Goal: Transaction & Acquisition: Purchase product/service

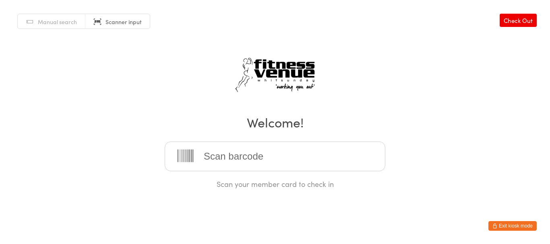
click at [513, 223] on button "Exit kiosk mode" at bounding box center [512, 226] width 48 height 10
click at [513, 226] on button "Exit kiosk mode" at bounding box center [512, 226] width 48 height 10
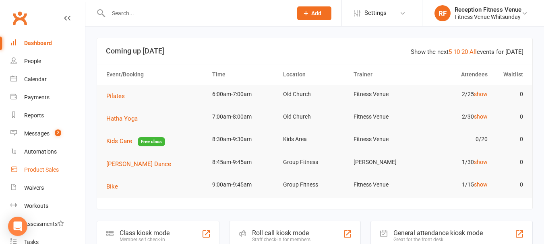
click at [41, 171] on div "Product Sales" at bounding box center [41, 170] width 35 height 6
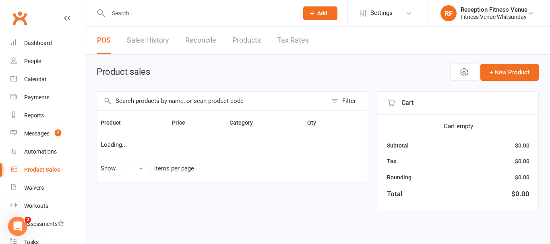
select select "100"
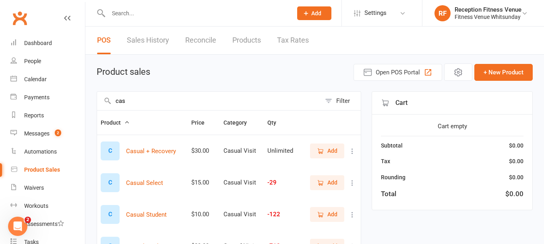
click at [130, 103] on input "cas" at bounding box center [209, 101] width 224 height 19
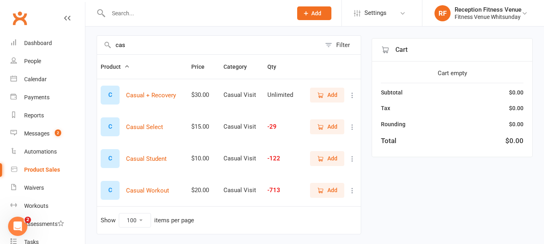
scroll to position [81, 0]
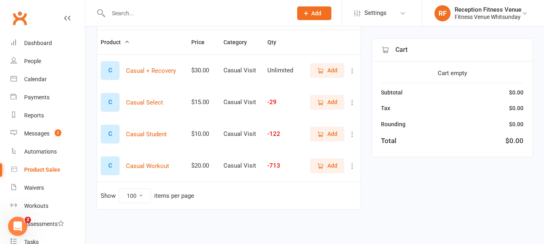
type input "cas"
click at [325, 165] on span "Add" at bounding box center [327, 165] width 21 height 9
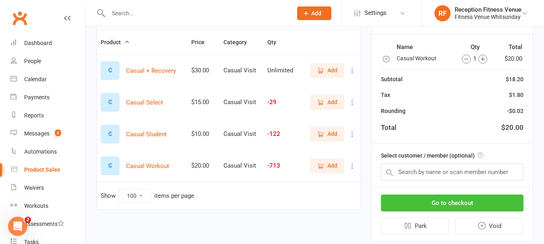
click at [407, 201] on button "Go to checkout" at bounding box center [452, 203] width 142 height 17
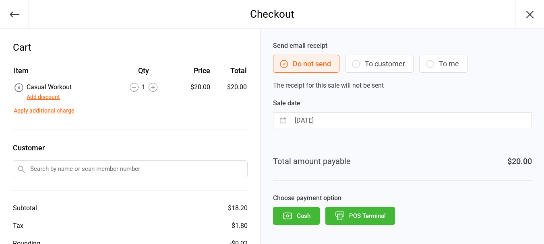
click at [374, 212] on button "POS Terminal" at bounding box center [360, 216] width 70 height 18
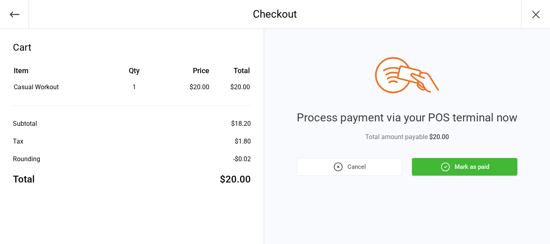
click at [448, 162] on icon "button" at bounding box center [445, 167] width 10 height 10
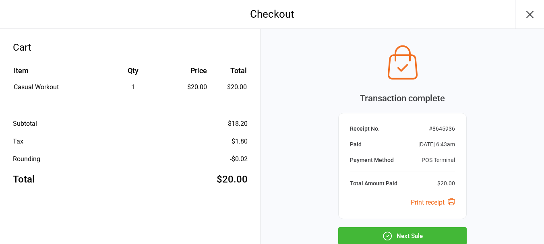
click at [530, 11] on icon "button" at bounding box center [529, 14] width 13 height 13
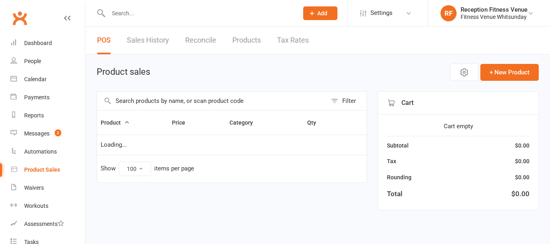
select select "100"
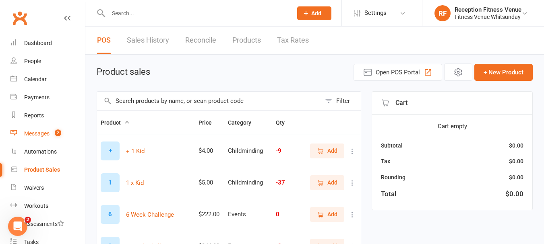
click at [32, 140] on link "Messages 2" at bounding box center [47, 134] width 74 height 18
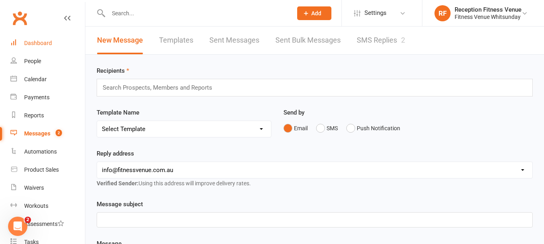
click at [46, 43] on div "Dashboard" at bounding box center [38, 43] width 28 height 6
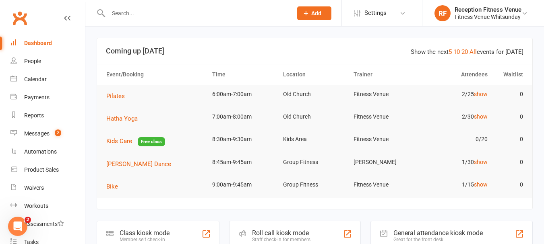
click at [468, 236] on div "General attendance kiosk mode" at bounding box center [437, 233] width 89 height 8
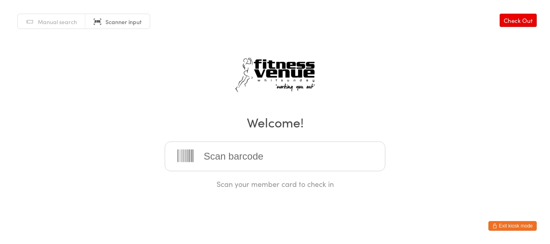
click at [299, 155] on input "search" at bounding box center [275, 157] width 221 height 30
click at [339, 155] on input "search" at bounding box center [275, 157] width 221 height 30
type input "12539"
click at [519, 228] on button "Exit kiosk mode" at bounding box center [512, 226] width 48 height 10
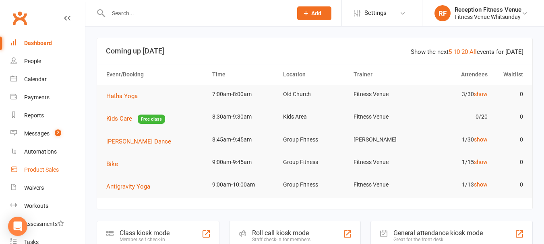
click at [50, 173] on link "Product Sales" at bounding box center [47, 170] width 74 height 18
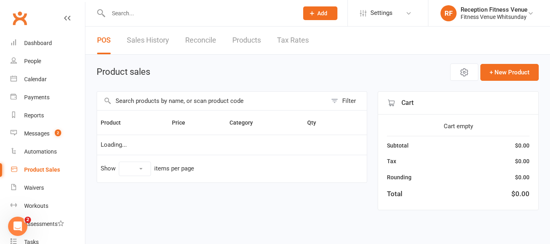
select select "100"
click at [169, 98] on input "text" at bounding box center [212, 101] width 230 height 19
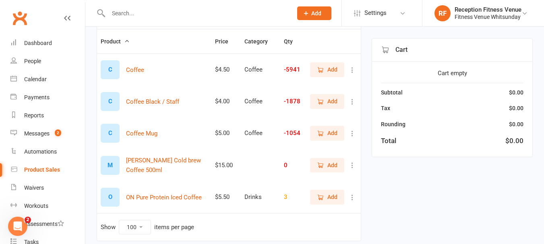
scroll to position [111, 0]
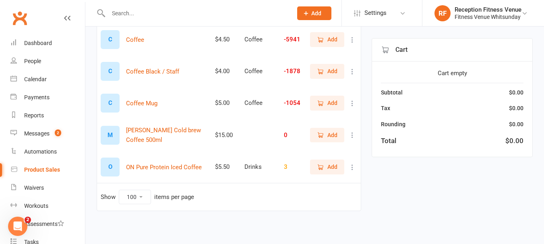
type input "coffee"
click at [322, 106] on icon "button" at bounding box center [320, 103] width 7 height 7
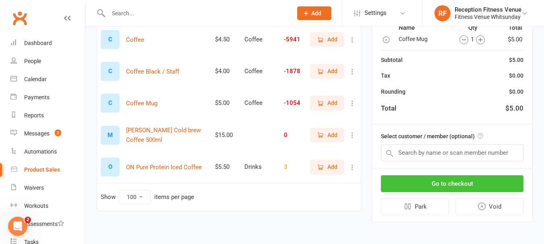
click at [463, 190] on button "Go to checkout" at bounding box center [452, 183] width 142 height 17
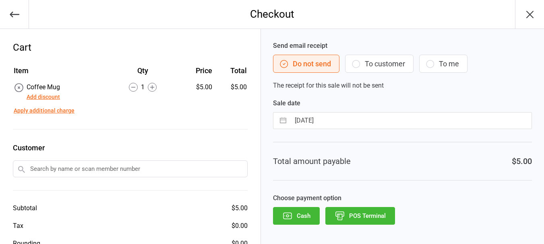
click at [357, 223] on button "POS Terminal" at bounding box center [360, 216] width 70 height 18
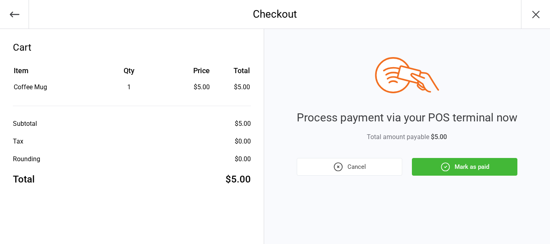
click at [453, 168] on button "Mark as paid" at bounding box center [464, 167] width 105 height 18
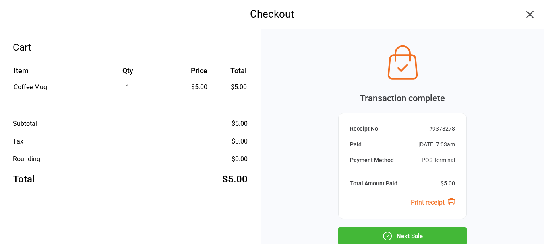
click at [531, 15] on icon "button" at bounding box center [529, 14] width 6 height 6
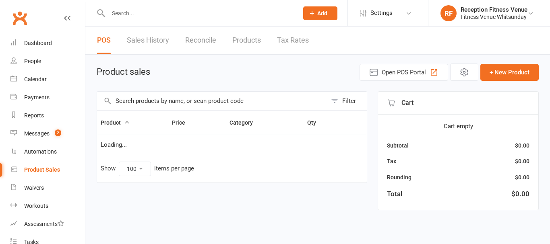
select select "100"
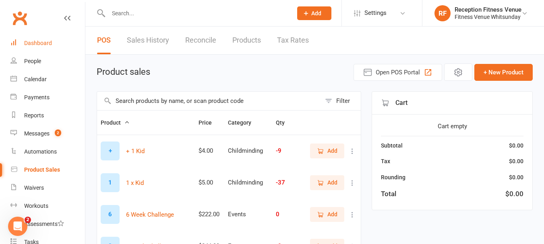
click at [42, 42] on div "Dashboard" at bounding box center [38, 43] width 28 height 6
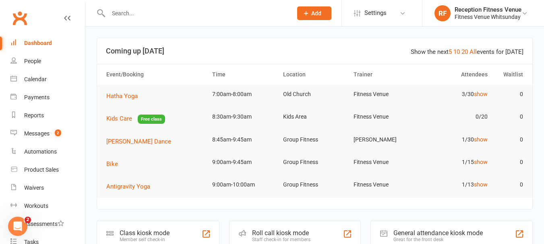
click at [422, 234] on div "General attendance kiosk mode" at bounding box center [437, 233] width 89 height 8
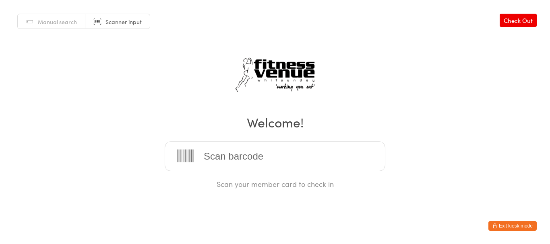
click at [244, 157] on input "search" at bounding box center [275, 157] width 221 height 30
click at [496, 228] on icon "button" at bounding box center [494, 226] width 5 height 5
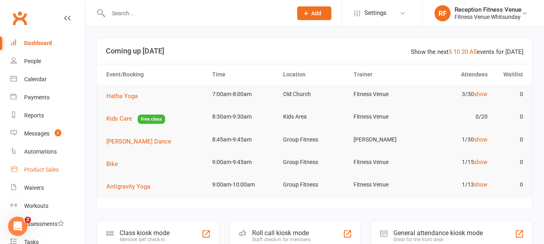
click at [25, 171] on div "Product Sales" at bounding box center [41, 170] width 35 height 6
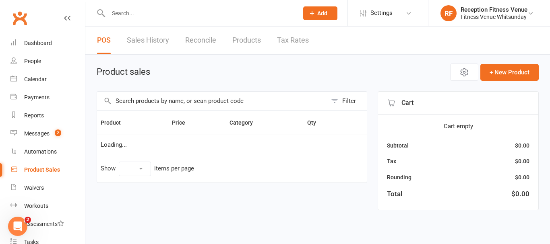
select select "100"
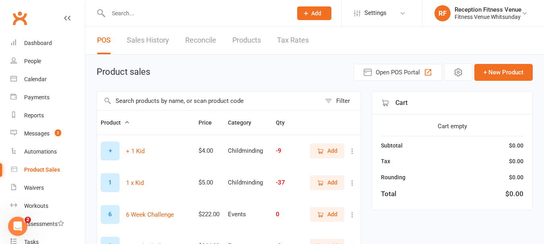
click at [167, 97] on input "text" at bounding box center [209, 101] width 224 height 19
type input "casu"
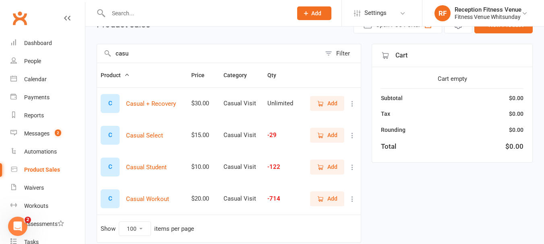
scroll to position [52, 0]
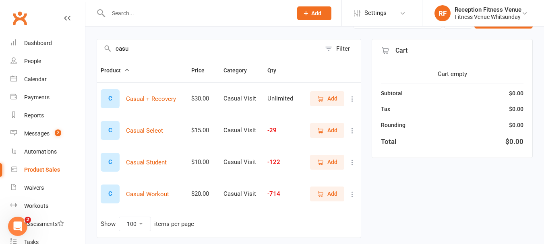
click at [333, 192] on span "Add" at bounding box center [332, 194] width 10 height 9
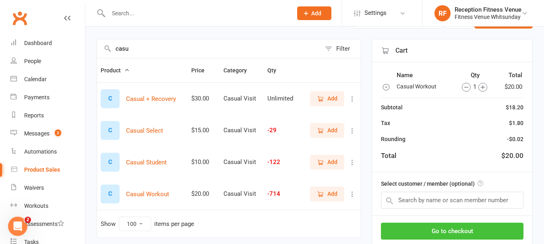
click at [490, 229] on button "Go to checkout" at bounding box center [452, 231] width 142 height 17
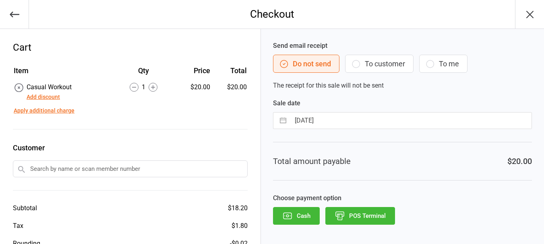
click at [380, 217] on button "POS Terminal" at bounding box center [360, 216] width 70 height 18
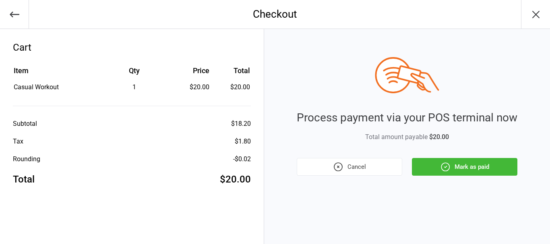
click at [470, 168] on button "Mark as paid" at bounding box center [464, 167] width 105 height 18
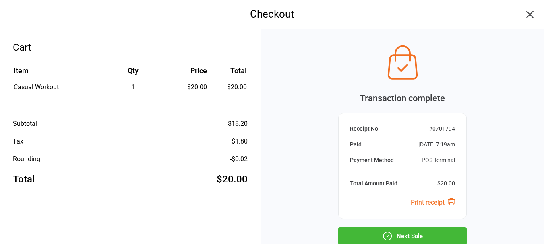
click at [527, 10] on icon "button" at bounding box center [529, 14] width 13 height 13
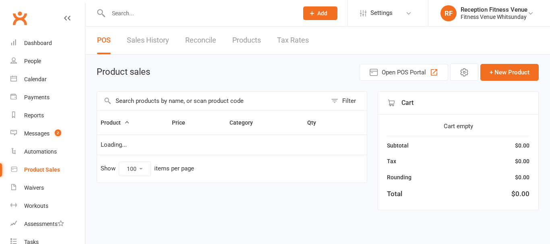
select select "100"
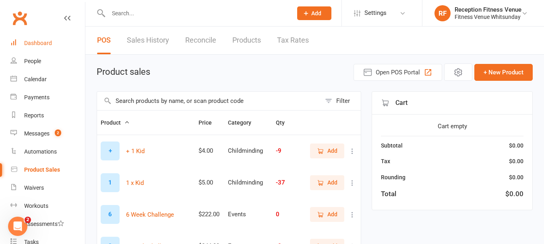
click at [41, 47] on link "Dashboard" at bounding box center [47, 43] width 74 height 18
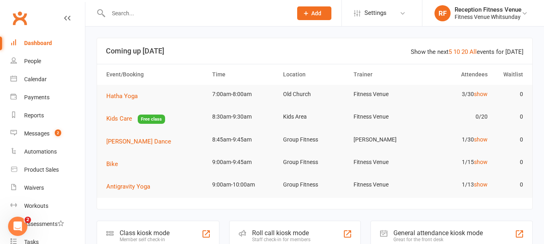
click at [446, 231] on div "General attendance kiosk mode" at bounding box center [437, 233] width 89 height 8
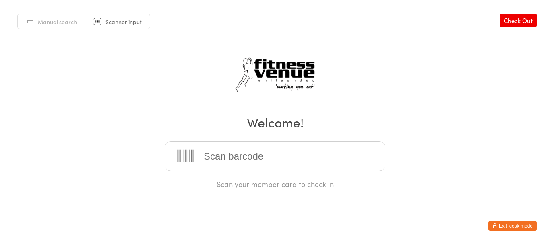
click at [520, 228] on button "Exit kiosk mode" at bounding box center [512, 226] width 48 height 10
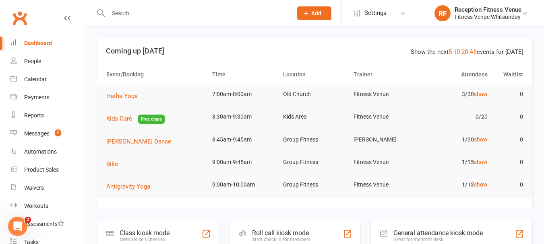
click at [147, 16] on input "text" at bounding box center [196, 13] width 181 height 11
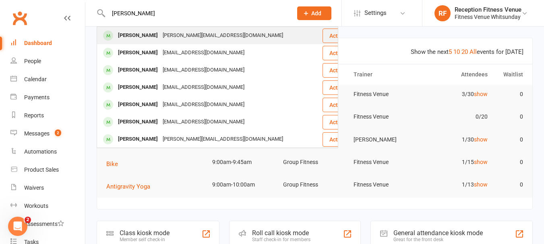
type input "danielle lingelba"
click at [151, 35] on div "Danielle Lingelbach" at bounding box center [138, 36] width 45 height 12
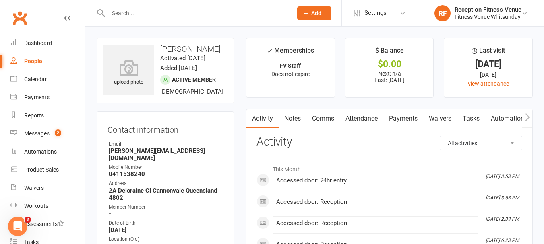
click at [397, 114] on link "Payments" at bounding box center [403, 118] width 40 height 19
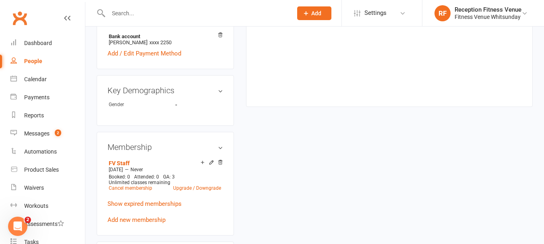
scroll to position [426, 0]
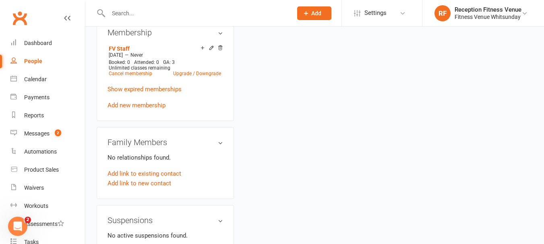
click at [221, 35] on h3 "Membership" at bounding box center [165, 32] width 116 height 9
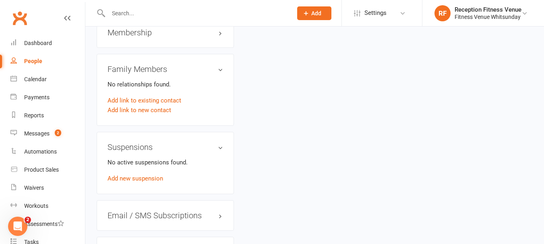
click at [218, 36] on h3 "Membership" at bounding box center [165, 32] width 116 height 9
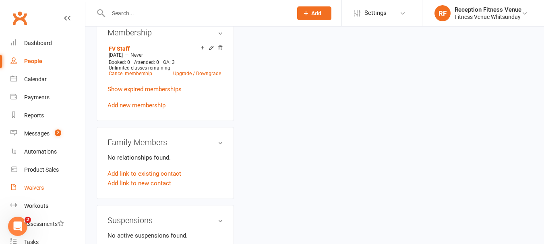
click at [33, 188] on div "Waivers" at bounding box center [34, 188] width 20 height 6
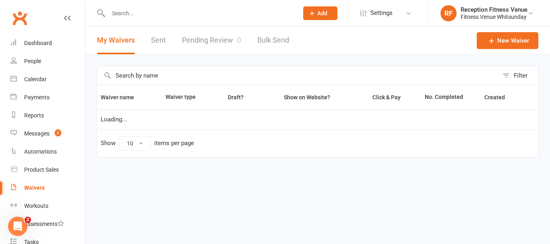
select select "50"
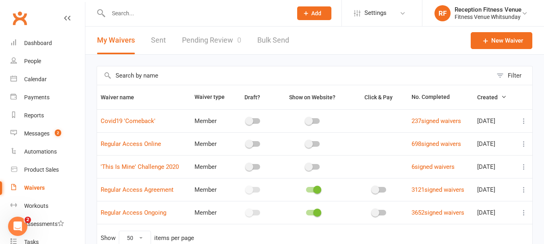
click at [219, 33] on link "Pending Review 0" at bounding box center [211, 41] width 59 height 28
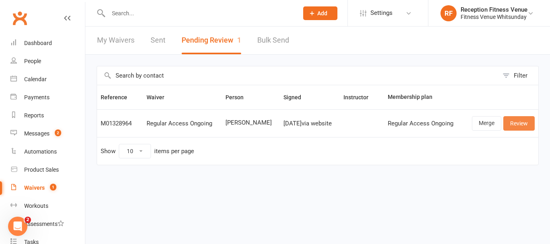
click at [524, 129] on link "Review" at bounding box center [518, 123] width 31 height 14
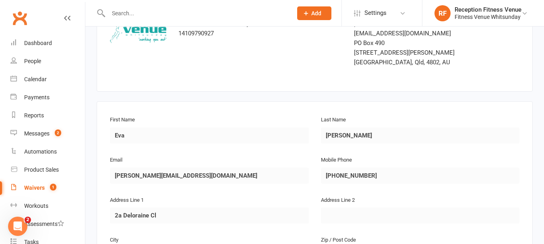
scroll to position [1193, 0]
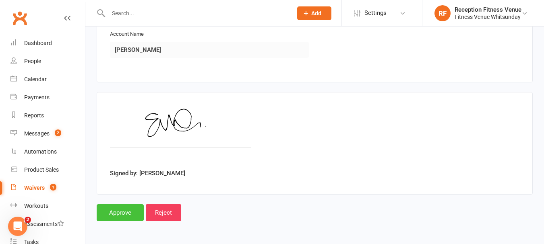
click at [111, 208] on input "Approve" at bounding box center [120, 212] width 47 height 17
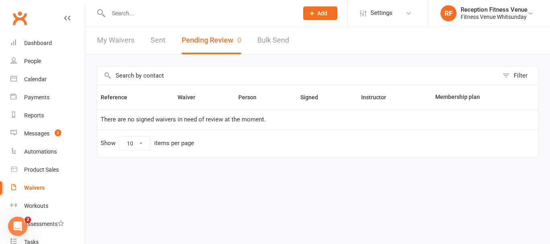
click at [161, 41] on link "Sent" at bounding box center [158, 41] width 15 height 28
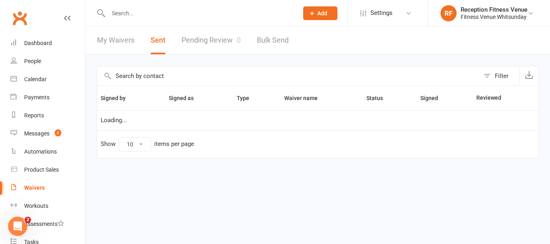
select select "100"
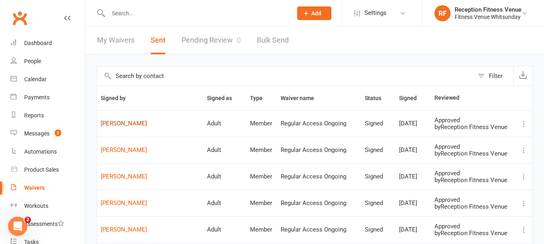
click at [119, 124] on link "Eva Gibbs" at bounding box center [150, 123] width 99 height 7
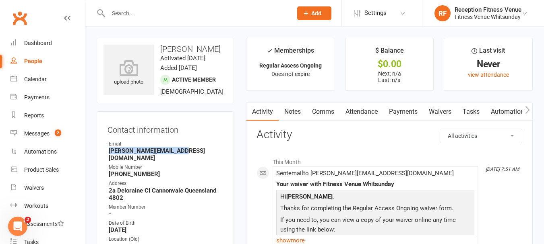
drag, startPoint x: 108, startPoint y: 159, endPoint x: 192, endPoint y: 158, distance: 83.7
click at [192, 158] on li "Email Eva.meghang@hotmail.com" at bounding box center [165, 150] width 116 height 21
copy strong "Eva.meghang@hotmail.com"
click at [527, 112] on icon "button" at bounding box center [527, 110] width 4 height 8
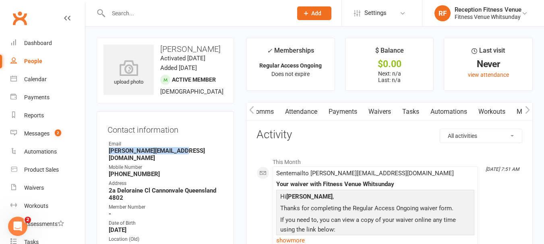
click at [527, 111] on icon "button" at bounding box center [527, 110] width 5 height 8
click at [529, 111] on icon "button" at bounding box center [527, 110] width 5 height 8
click at [466, 110] on link "Access Control" at bounding box center [454, 112] width 54 height 19
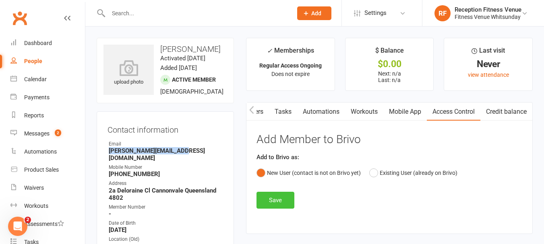
click at [280, 203] on button "Save" at bounding box center [275, 200] width 38 height 17
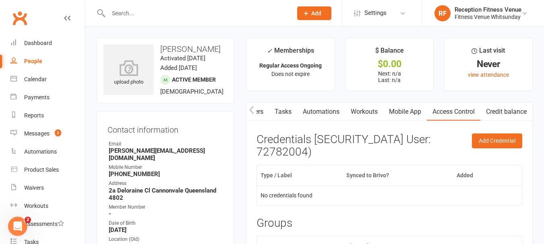
click at [490, 150] on div "Add Credential Credentials (Brivo User: 72782004) Type / Label Synced to Brivo?…" at bounding box center [389, 211] width 266 height 155
click at [489, 141] on button "Add Credential" at bounding box center [497, 141] width 50 height 14
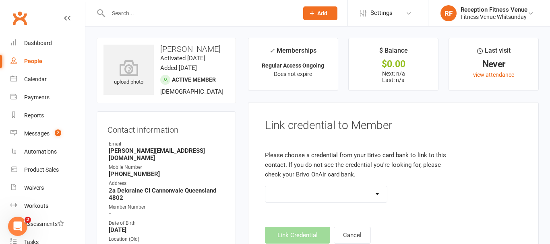
select select "100"
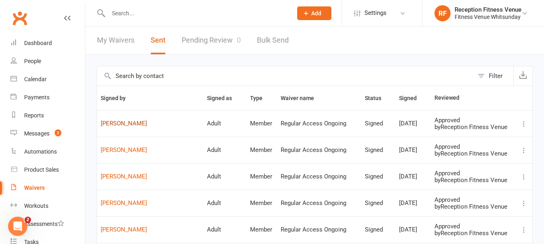
click at [105, 125] on link "Eva Gibbs" at bounding box center [150, 123] width 99 height 7
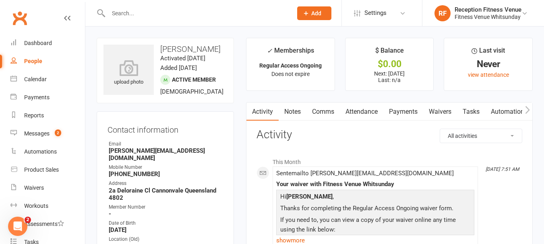
click at [527, 112] on icon "button" at bounding box center [527, 110] width 4 height 8
click at [527, 113] on icon "button" at bounding box center [527, 110] width 5 height 8
click at [468, 113] on link "Access Control" at bounding box center [454, 112] width 54 height 19
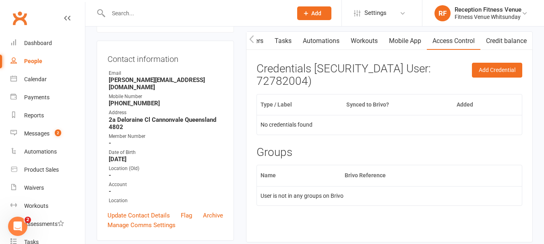
scroll to position [74, 0]
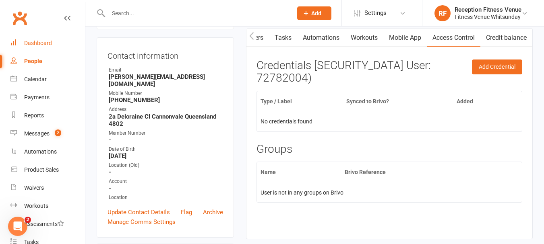
click at [42, 46] on div "Dashboard" at bounding box center [38, 43] width 28 height 6
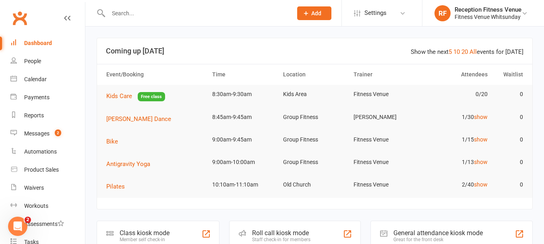
click at [447, 234] on div "General attendance kiosk mode" at bounding box center [437, 233] width 89 height 8
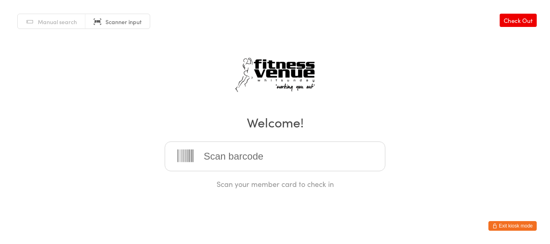
click at [226, 155] on input "search" at bounding box center [275, 157] width 221 height 30
type input "21545"
type input "21636"
click at [226, 155] on input "search" at bounding box center [275, 157] width 221 height 30
type input "21412"
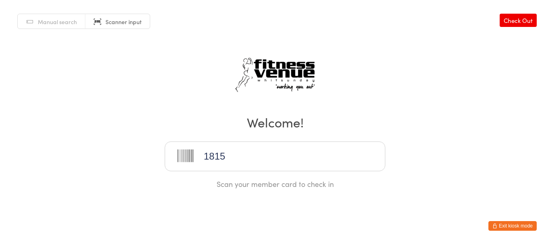
type input "18153"
type input "21912"
type input "21911"
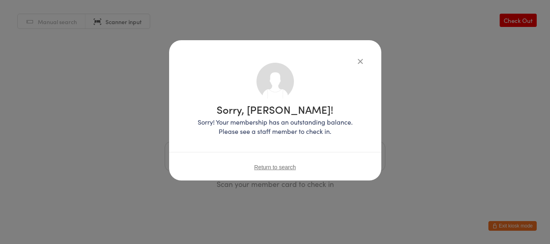
click at [360, 60] on icon "button" at bounding box center [360, 61] width 9 height 9
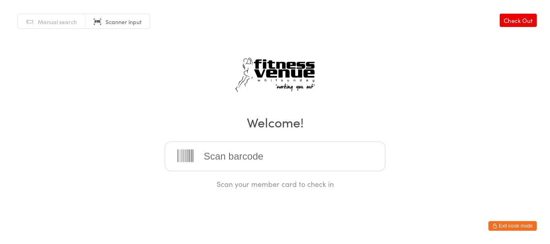
click at [270, 159] on input "search" at bounding box center [275, 157] width 221 height 30
click at [522, 225] on button "Exit kiosk mode" at bounding box center [512, 226] width 48 height 10
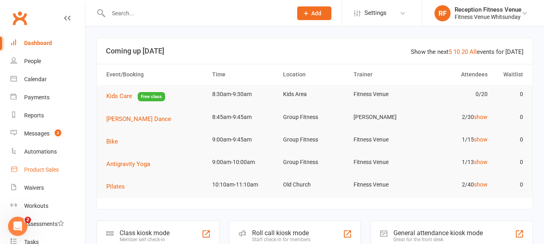
click at [39, 169] on div "Product Sales" at bounding box center [41, 170] width 35 height 6
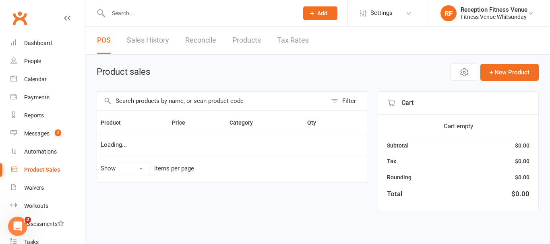
select select "100"
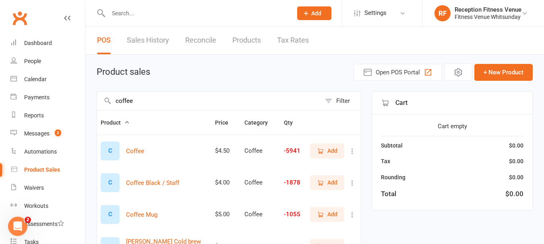
click at [148, 95] on input "coffee" at bounding box center [209, 101] width 224 height 19
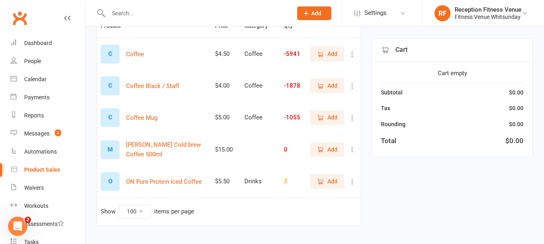
scroll to position [113, 0]
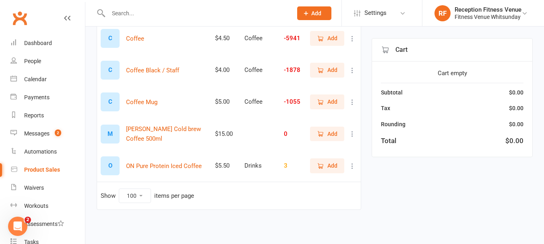
type input "coffee"
click at [325, 42] on span "Add" at bounding box center [327, 38] width 21 height 9
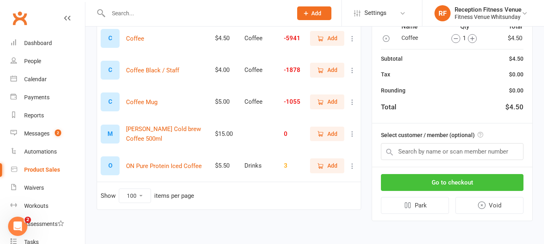
click at [409, 188] on button "Go to checkout" at bounding box center [452, 182] width 142 height 17
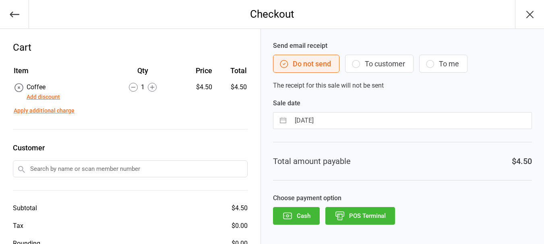
click at [370, 212] on button "POS Terminal" at bounding box center [360, 216] width 70 height 18
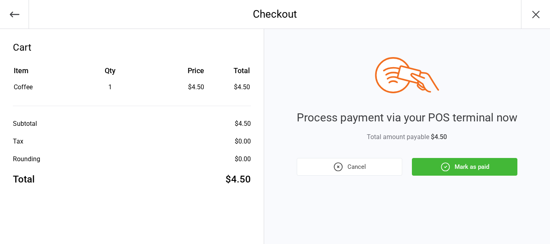
click at [460, 163] on button "Mark as paid" at bounding box center [464, 167] width 105 height 18
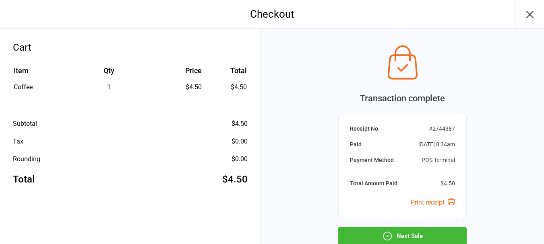
click at [530, 13] on icon "button" at bounding box center [529, 14] width 6 height 6
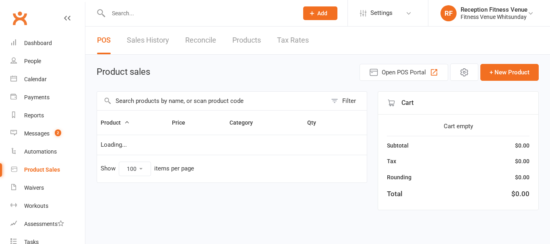
select select "100"
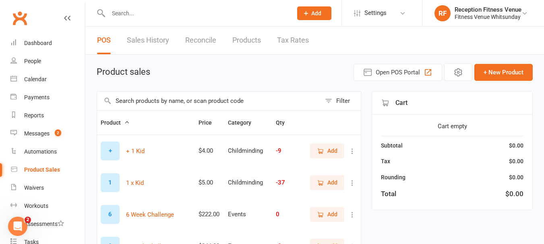
click at [165, 102] on input "text" at bounding box center [209, 101] width 224 height 19
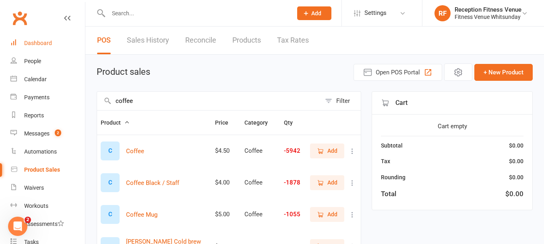
type input "coffee"
click at [35, 42] on div "Dashboard" at bounding box center [38, 43] width 28 height 6
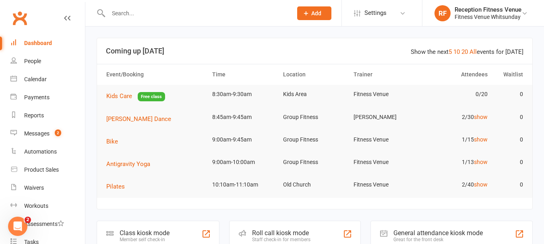
click at [460, 231] on div "General attendance kiosk mode" at bounding box center [437, 233] width 89 height 8
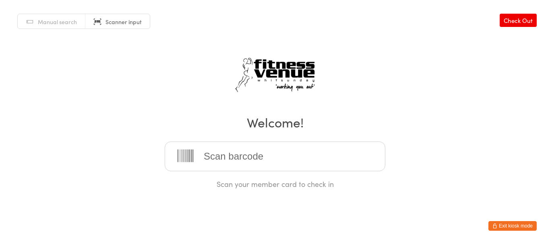
click at [263, 160] on input "search" at bounding box center [275, 157] width 221 height 30
type input "22172"
click at [508, 230] on button "Exit kiosk mode" at bounding box center [512, 226] width 48 height 10
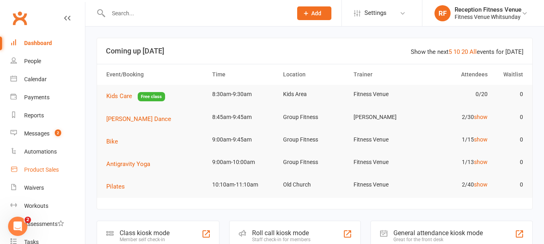
click at [45, 169] on div "Product Sales" at bounding box center [41, 170] width 35 height 6
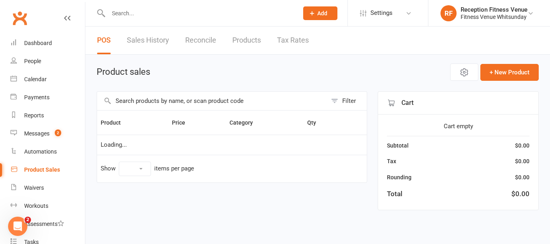
select select "100"
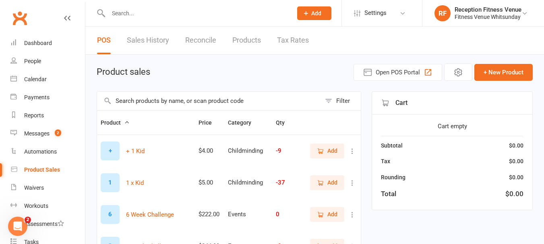
click at [187, 109] on input "text" at bounding box center [209, 101] width 224 height 19
type input "casu"
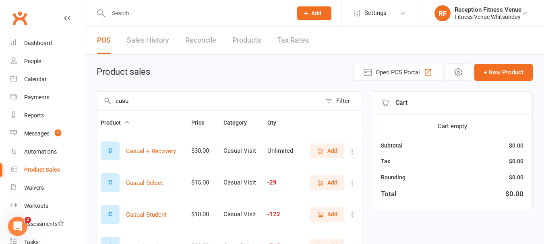
scroll to position [81, 0]
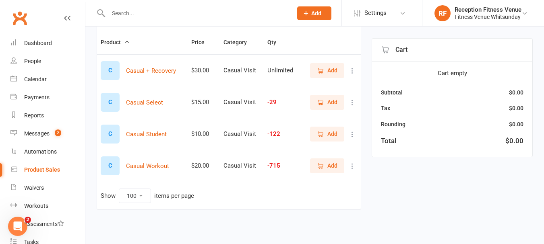
click at [329, 166] on span "Add" at bounding box center [332, 165] width 10 height 9
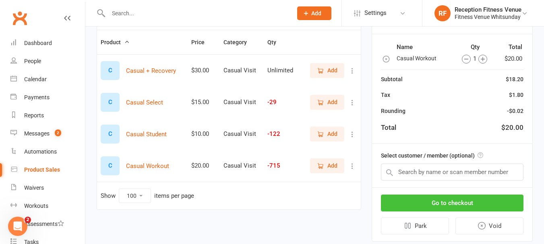
click at [401, 203] on button "Go to checkout" at bounding box center [452, 203] width 142 height 17
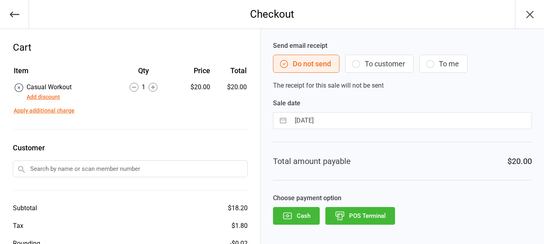
click at [376, 216] on button "POS Terminal" at bounding box center [360, 216] width 70 height 18
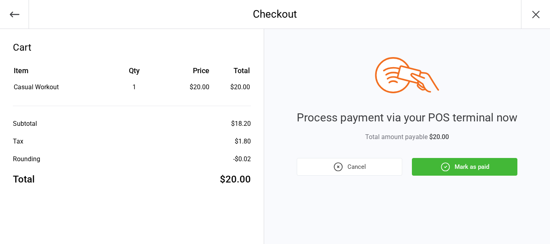
click at [443, 163] on icon "button" at bounding box center [445, 167] width 10 height 10
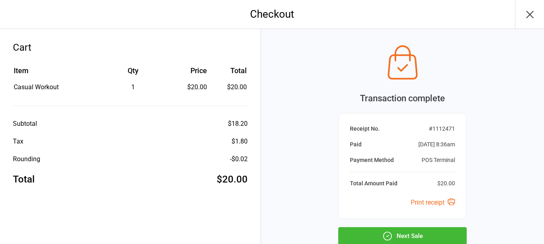
click at [403, 232] on button "Next Sale" at bounding box center [402, 236] width 128 height 18
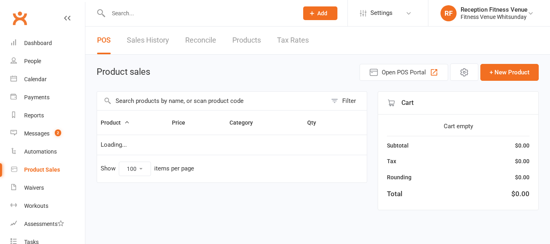
select select "100"
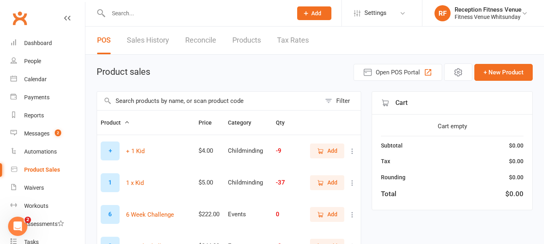
click at [201, 100] on input "text" at bounding box center [209, 101] width 224 height 19
type input "cas"
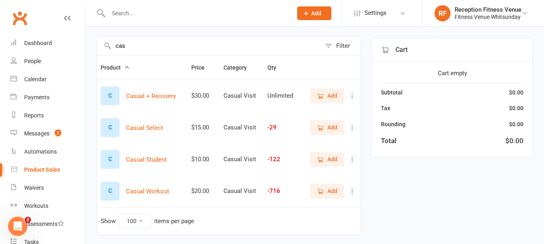
scroll to position [60, 0]
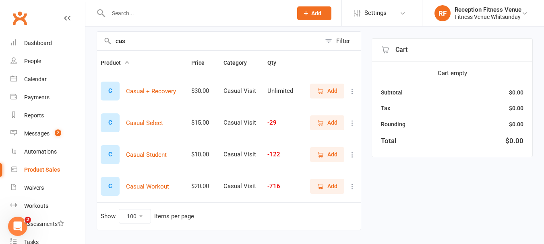
click at [323, 184] on icon "button" at bounding box center [320, 186] width 7 height 7
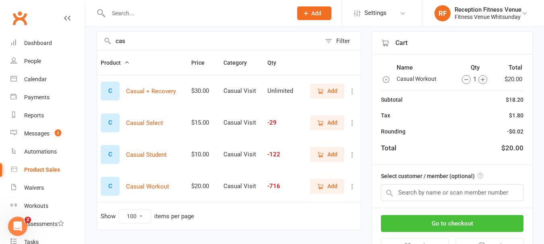
click at [435, 223] on button "Go to checkout" at bounding box center [452, 223] width 142 height 17
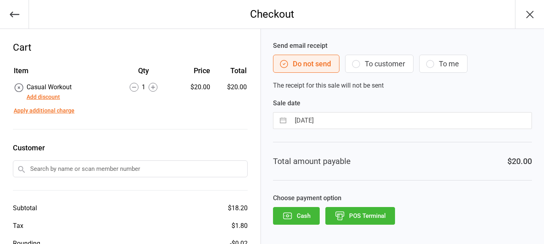
click at [379, 215] on button "POS Terminal" at bounding box center [360, 216] width 70 height 18
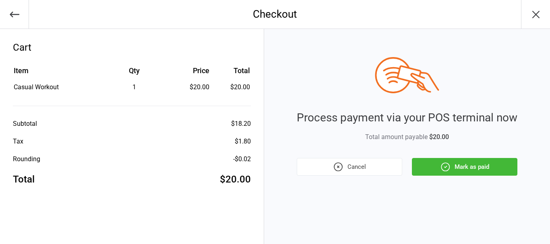
click at [493, 163] on button "Mark as paid" at bounding box center [464, 167] width 105 height 18
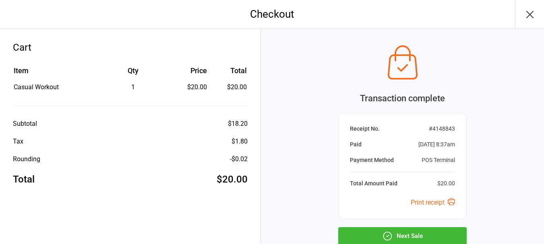
click at [526, 13] on icon "button" at bounding box center [529, 14] width 13 height 13
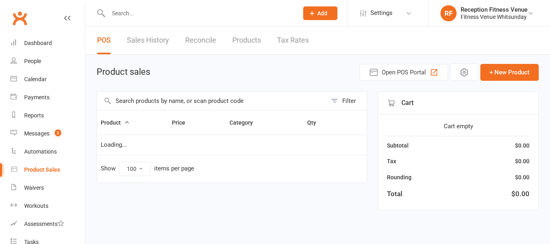
select select "100"
click at [173, 103] on input "text" at bounding box center [212, 101] width 230 height 19
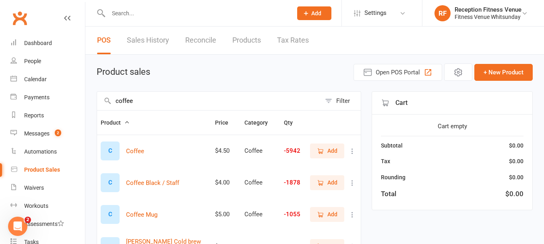
type input "coffee"
click at [328, 212] on span "Add" at bounding box center [332, 214] width 10 height 9
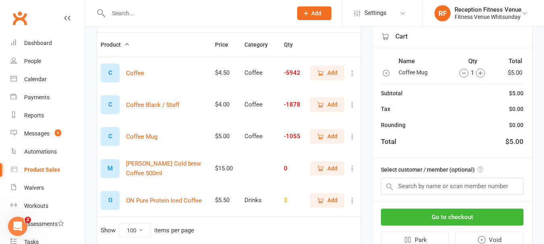
scroll to position [79, 0]
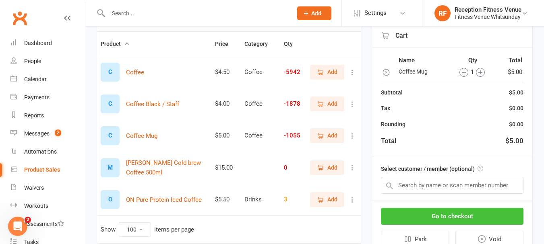
click at [424, 217] on button "Go to checkout" at bounding box center [452, 216] width 142 height 17
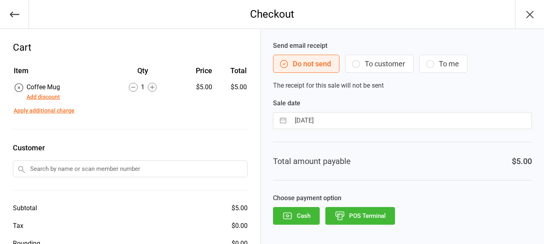
click at [382, 211] on button "POS Terminal" at bounding box center [360, 216] width 70 height 18
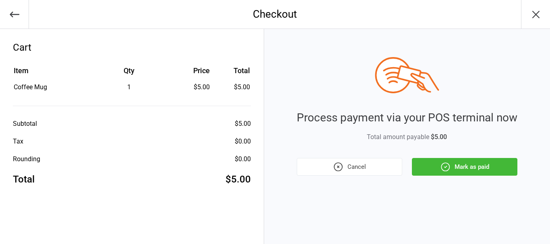
click at [473, 159] on button "Mark as paid" at bounding box center [464, 167] width 105 height 18
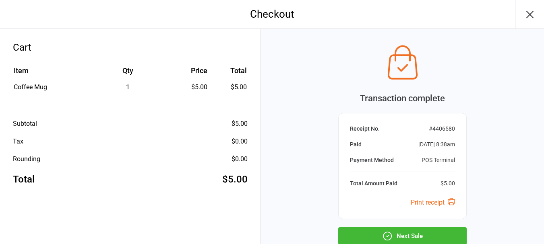
click at [352, 236] on button "Next Sale" at bounding box center [402, 236] width 128 height 18
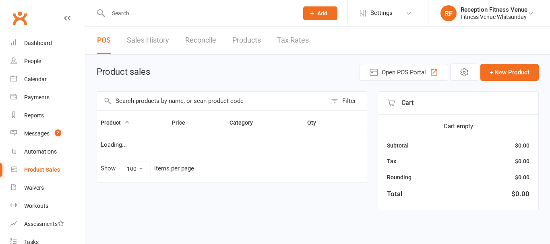
select select "100"
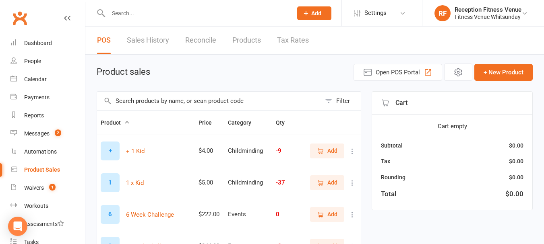
click at [160, 97] on input "text" at bounding box center [209, 101] width 224 height 19
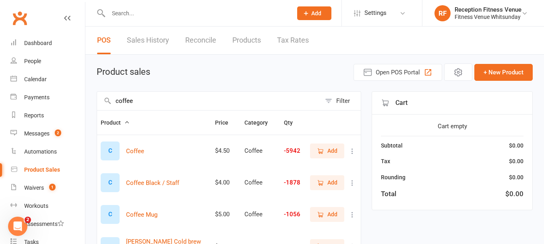
type input "coffee"
click at [322, 149] on icon "button" at bounding box center [321, 151] width 4 height 4
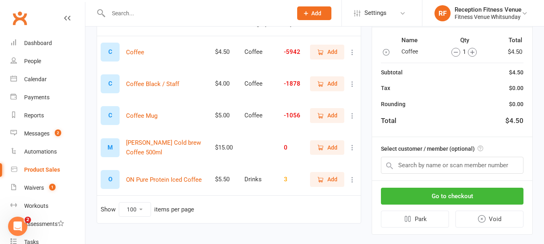
scroll to position [98, 0]
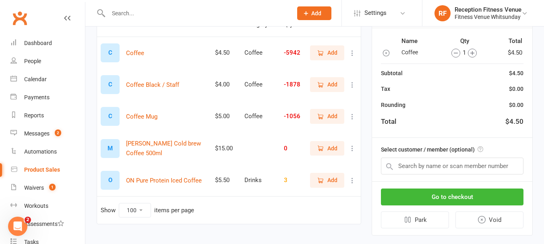
click at [384, 52] on icon "button" at bounding box center [386, 53] width 8 height 8
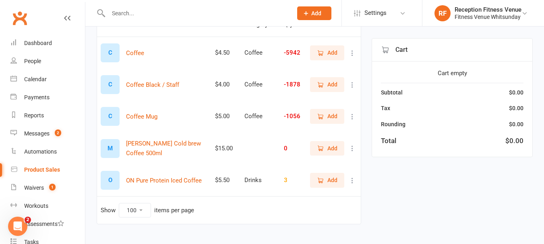
click at [329, 111] on button "Add" at bounding box center [327, 116] width 34 height 14
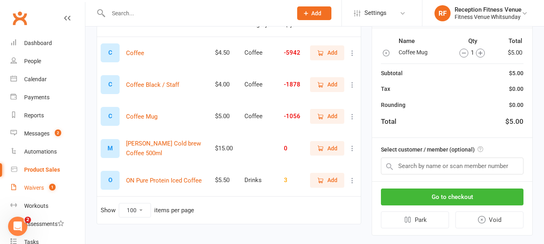
click at [36, 188] on div "Waivers" at bounding box center [34, 188] width 20 height 6
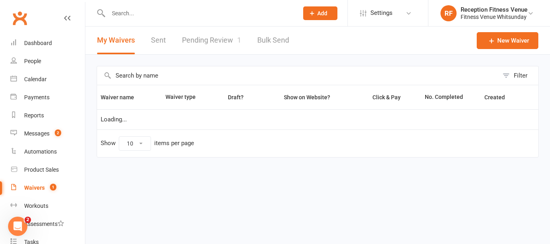
select select "50"
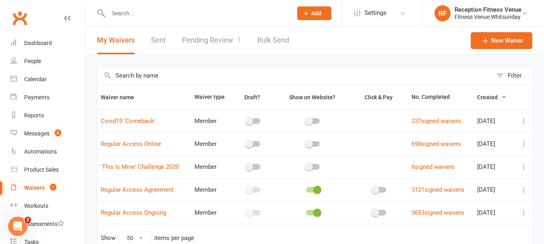
click at [221, 40] on link "Pending Review 1" at bounding box center [211, 41] width 59 height 28
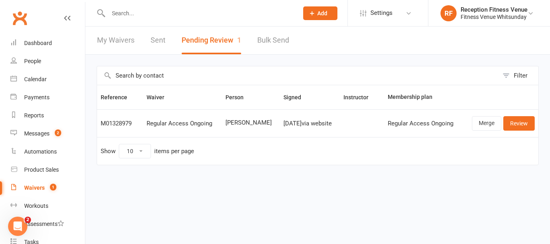
click at [535, 118] on td "Merge Review" at bounding box center [500, 123] width 76 height 28
click at [528, 121] on link "Review" at bounding box center [518, 123] width 31 height 14
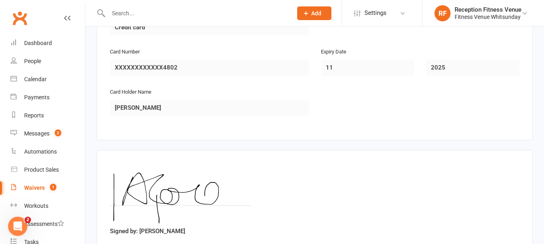
scroll to position [1193, 0]
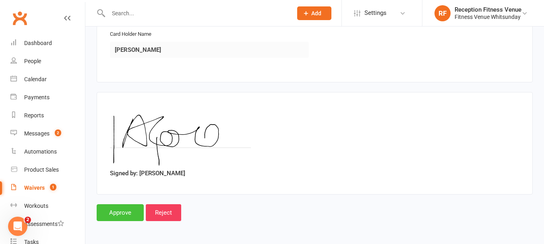
click at [121, 212] on input "Approve" at bounding box center [120, 212] width 47 height 17
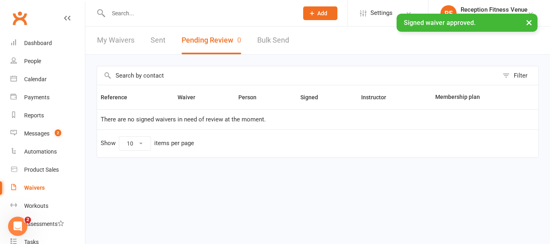
click at [138, 35] on div "My Waivers Sent Pending Review 0 Bulk Send" at bounding box center [192, 41] width 215 height 28
click at [157, 38] on link "Sent" at bounding box center [158, 41] width 15 height 28
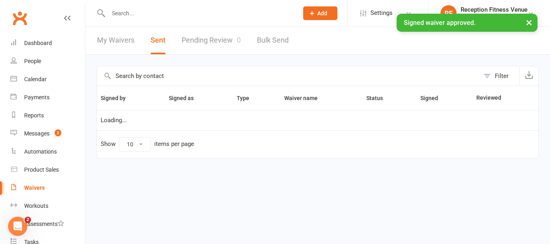
select select "100"
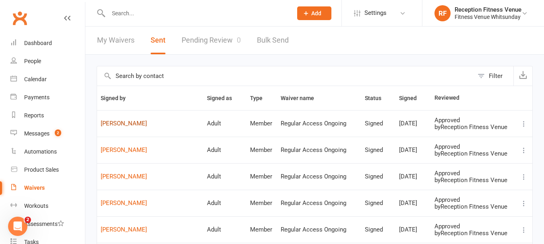
click at [129, 124] on link "Andrea Cooper" at bounding box center [150, 123] width 99 height 7
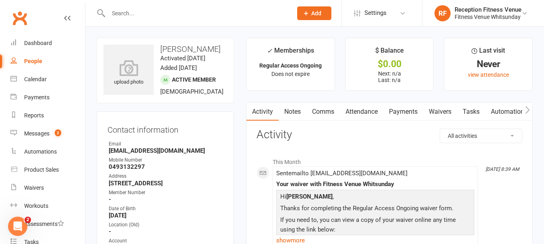
click at [526, 114] on icon "button" at bounding box center [527, 110] width 5 height 8
click at [526, 113] on icon "button" at bounding box center [527, 110] width 4 height 8
click at [447, 110] on link "Access Control" at bounding box center [454, 112] width 54 height 19
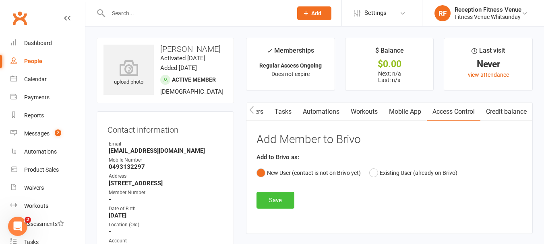
click at [264, 198] on button "Save" at bounding box center [275, 200] width 38 height 17
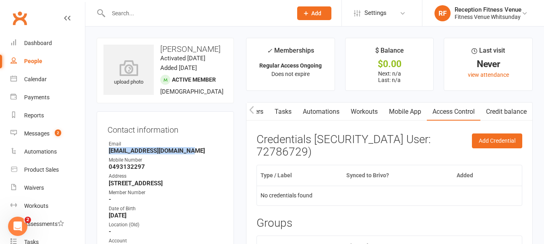
drag, startPoint x: 189, startPoint y: 159, endPoint x: 109, endPoint y: 159, distance: 79.7
click at [109, 155] on strong "Andreacooper001@gmail.com" at bounding box center [166, 150] width 114 height 7
copy strong "Andreacooper001@gmail.com"
click at [43, 173] on link "Product Sales" at bounding box center [47, 170] width 74 height 18
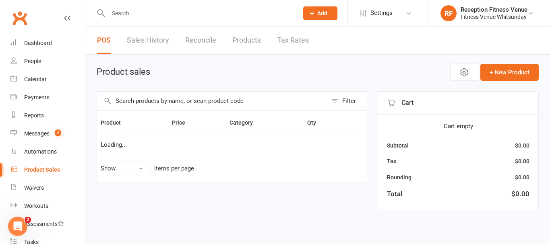
select select "100"
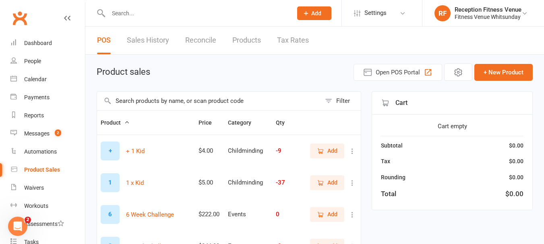
click at [151, 98] on input "text" at bounding box center [209, 101] width 224 height 19
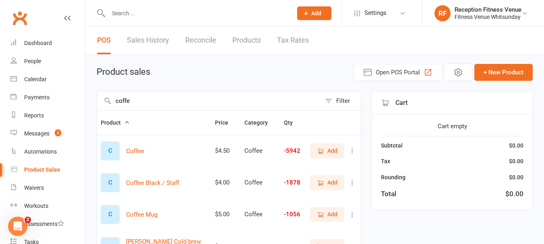
type input "coffe"
click at [330, 213] on span "Add" at bounding box center [332, 214] width 10 height 9
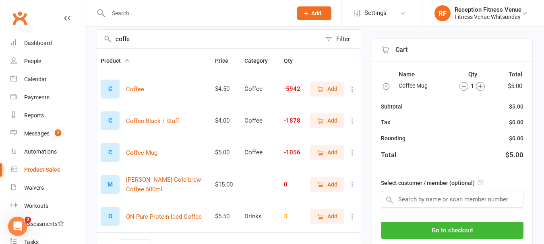
scroll to position [69, 0]
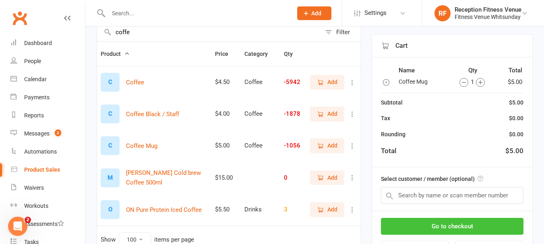
click at [481, 227] on button "Go to checkout" at bounding box center [452, 226] width 142 height 17
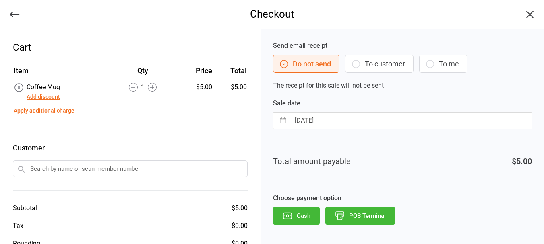
click at [289, 214] on icon "button" at bounding box center [287, 216] width 10 height 10
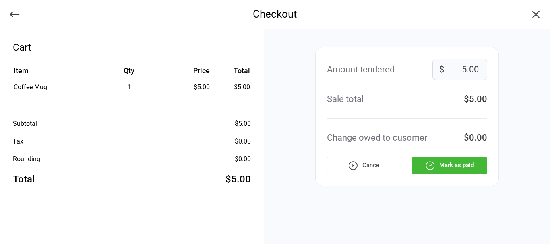
click at [433, 165] on icon "button" at bounding box center [430, 166] width 10 height 10
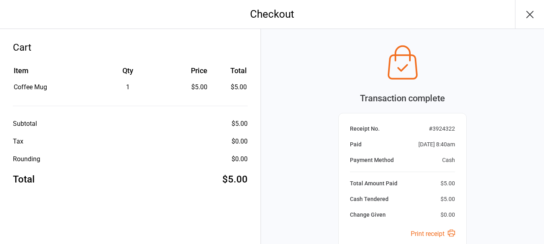
click at [531, 11] on icon "button" at bounding box center [529, 14] width 13 height 13
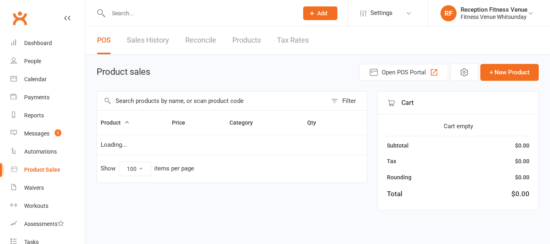
select select "100"
click at [38, 43] on div "Dashboard" at bounding box center [38, 43] width 28 height 6
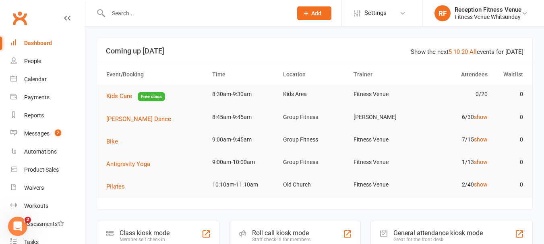
click at [32, 43] on div "Dashboard" at bounding box center [38, 43] width 28 height 6
click at [438, 233] on div "General attendance kiosk mode" at bounding box center [437, 233] width 89 height 8
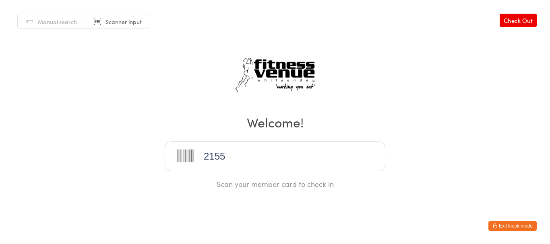
type input "21550"
click at [512, 227] on button "Exit kiosk mode" at bounding box center [512, 226] width 48 height 10
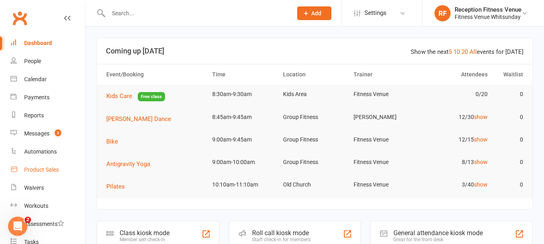
click at [47, 170] on div "Product Sales" at bounding box center [41, 170] width 35 height 6
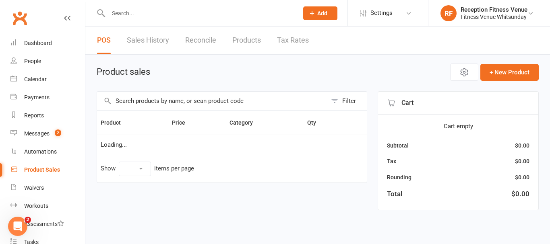
select select "100"
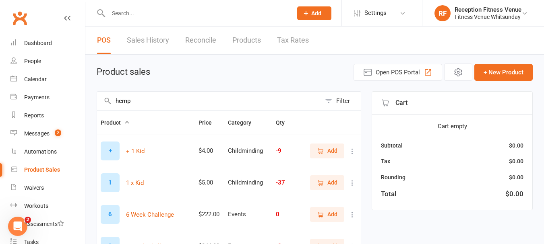
type input "hemp"
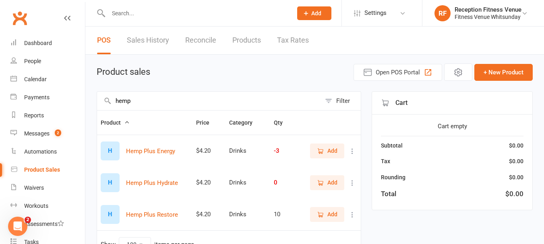
click at [154, 100] on input "hemp" at bounding box center [209, 101] width 224 height 19
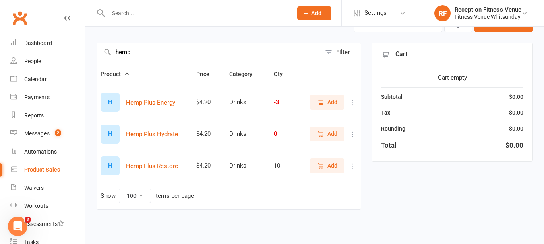
click at [328, 103] on span "Add" at bounding box center [332, 102] width 10 height 9
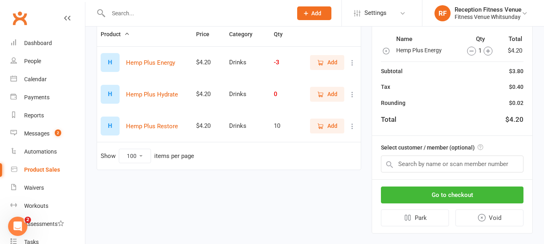
scroll to position [89, 0]
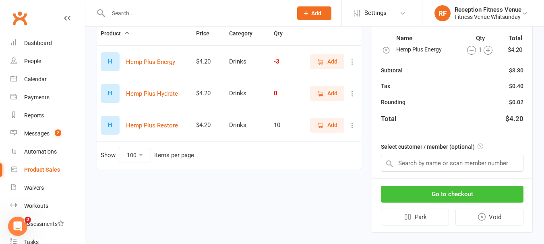
click at [466, 198] on button "Go to checkout" at bounding box center [452, 194] width 142 height 17
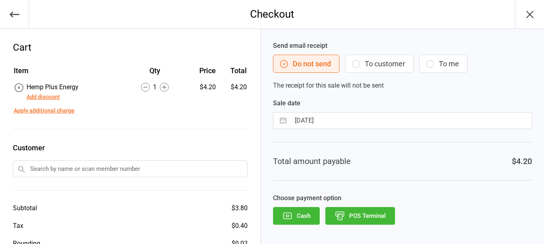
click at [378, 215] on button "POS Terminal" at bounding box center [360, 216] width 70 height 18
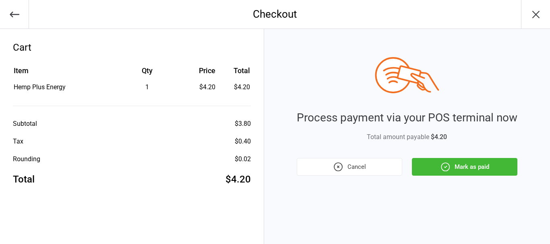
click at [432, 176] on div "Process payment via your POS terminal now Total amount payable $4.20 Cancel Mar…" at bounding box center [407, 136] width 286 height 215
click at [435, 170] on button "Mark as paid" at bounding box center [464, 167] width 105 height 18
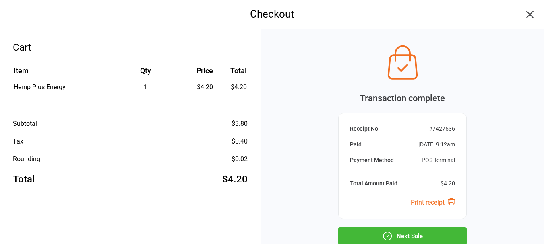
click at [529, 13] on icon "button" at bounding box center [529, 14] width 6 height 6
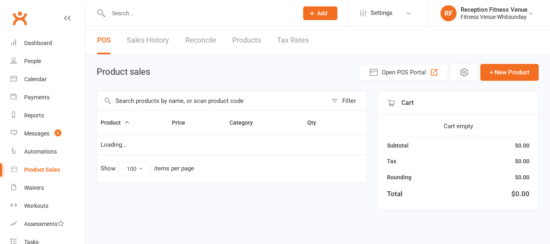
select select "100"
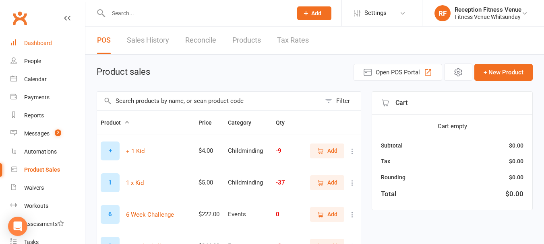
click at [43, 44] on div "Dashboard" at bounding box center [38, 43] width 28 height 6
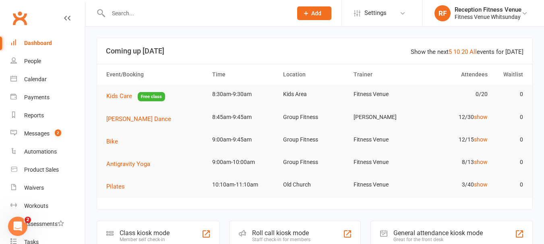
click at [460, 233] on div "General attendance kiosk mode" at bounding box center [437, 233] width 89 height 8
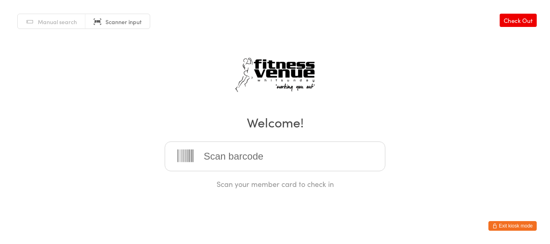
click at [255, 155] on input "search" at bounding box center [275, 157] width 221 height 30
